Goal: Navigation & Orientation: Find specific page/section

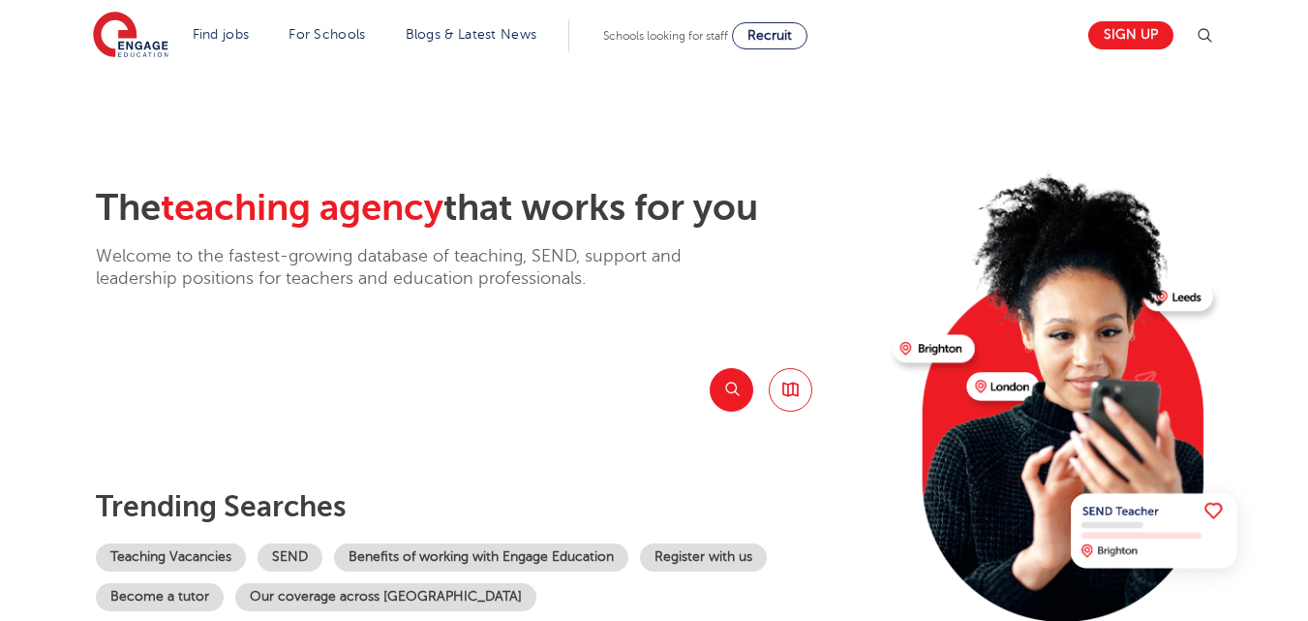
scroll to position [116, 0]
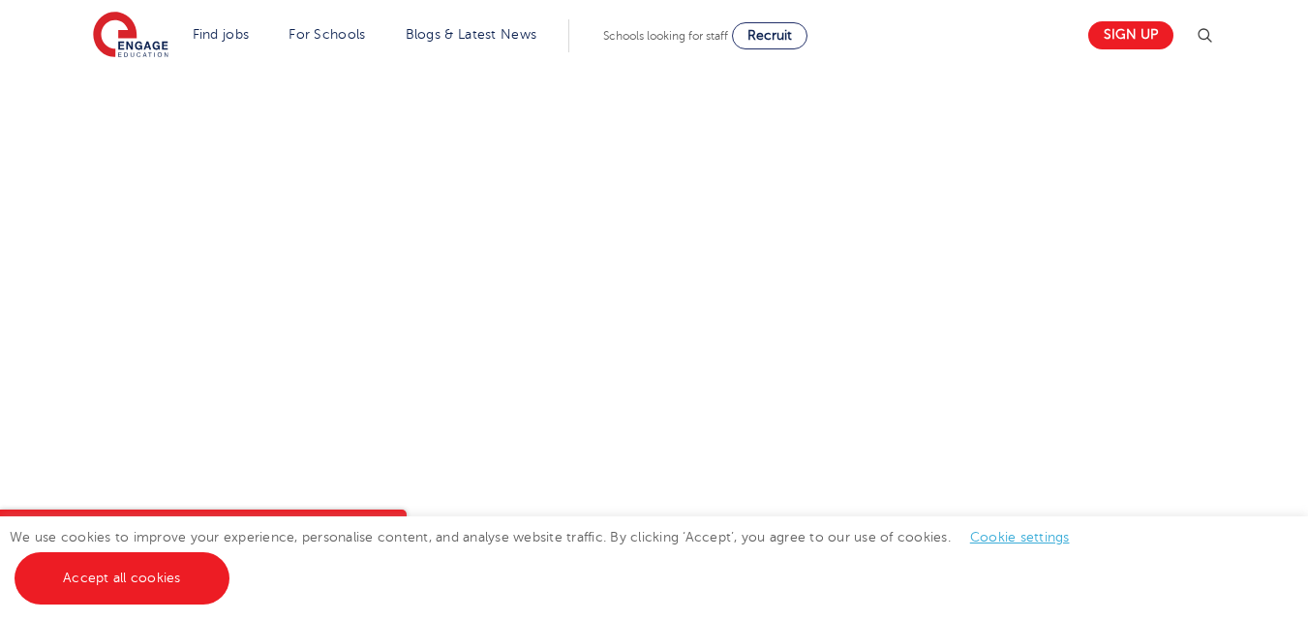
scroll to position [1200, 0]
click at [186, 586] on link "Accept all cookies" at bounding box center [122, 578] width 215 height 52
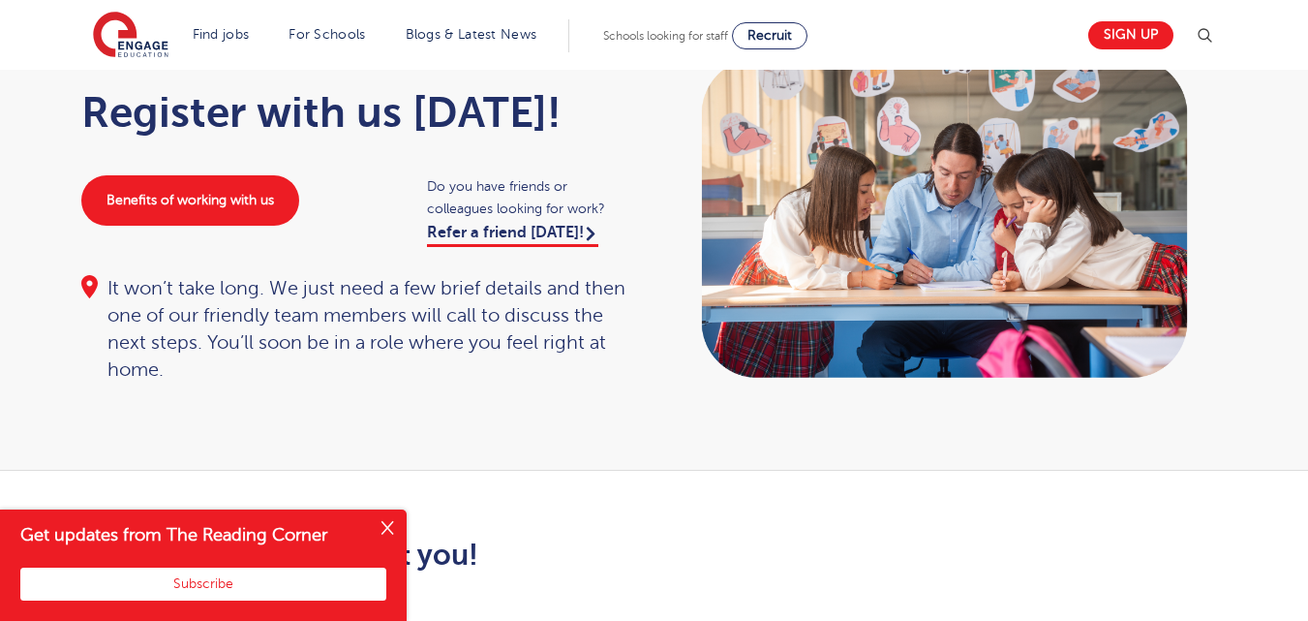
scroll to position [0, 0]
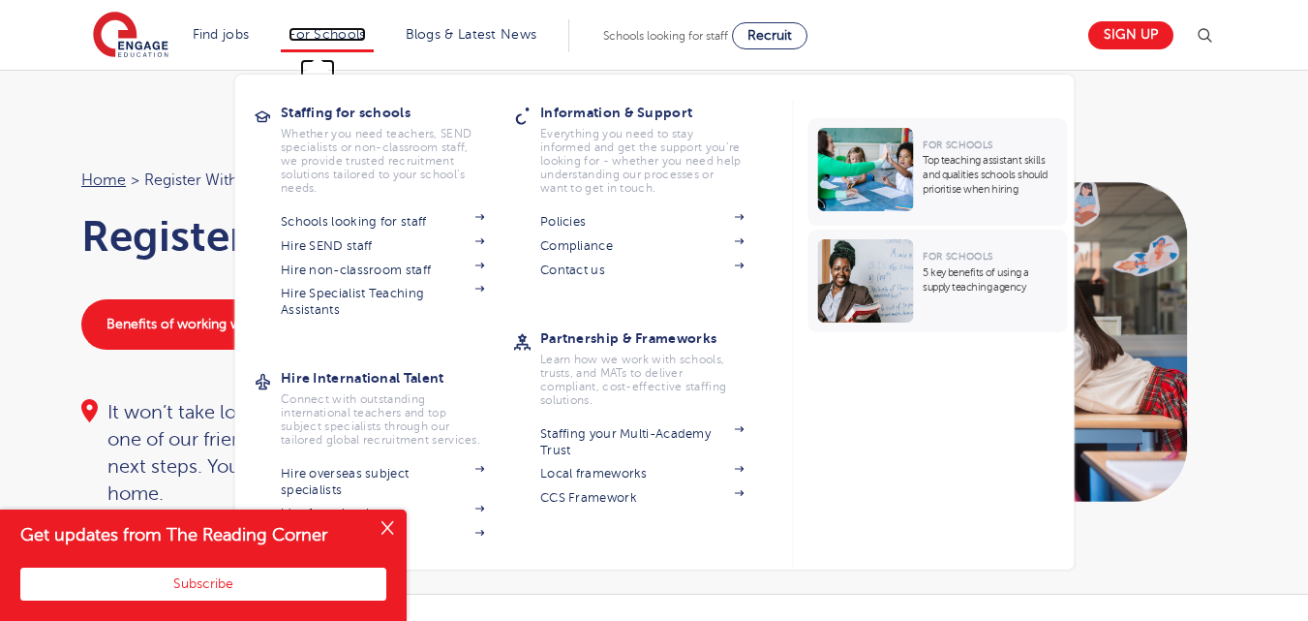
click at [321, 40] on link "For Schools" at bounding box center [327, 34] width 77 height 15
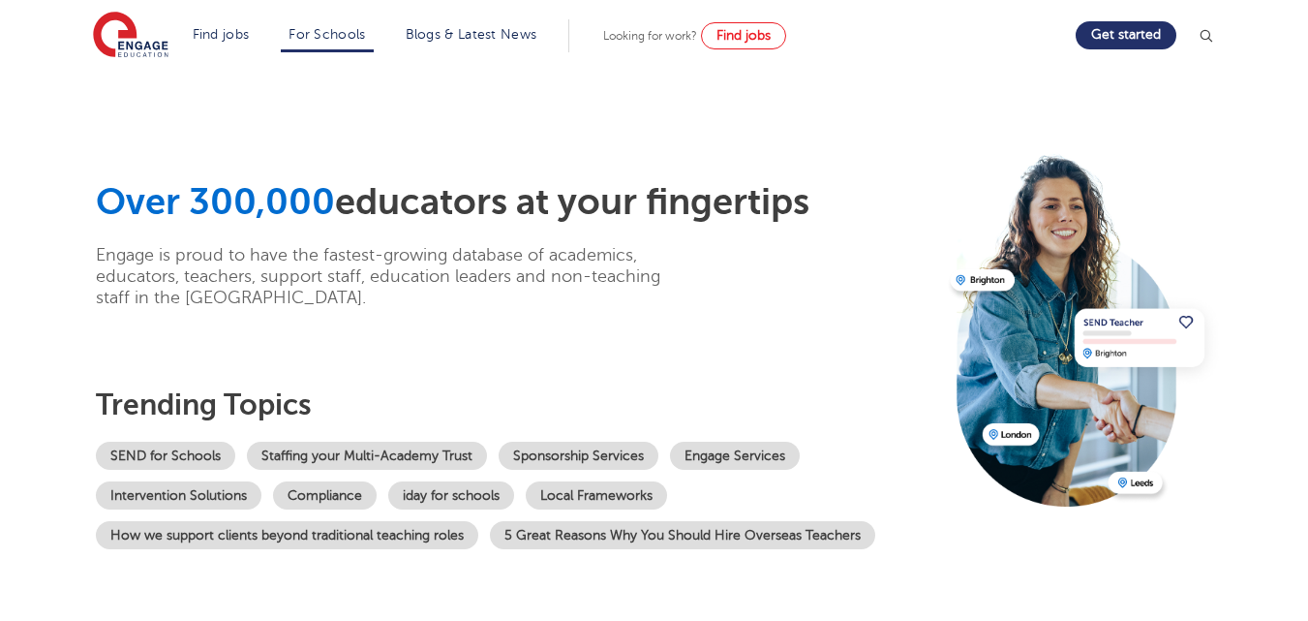
scroll to position [39, 0]
